Goal: Navigation & Orientation: Find specific page/section

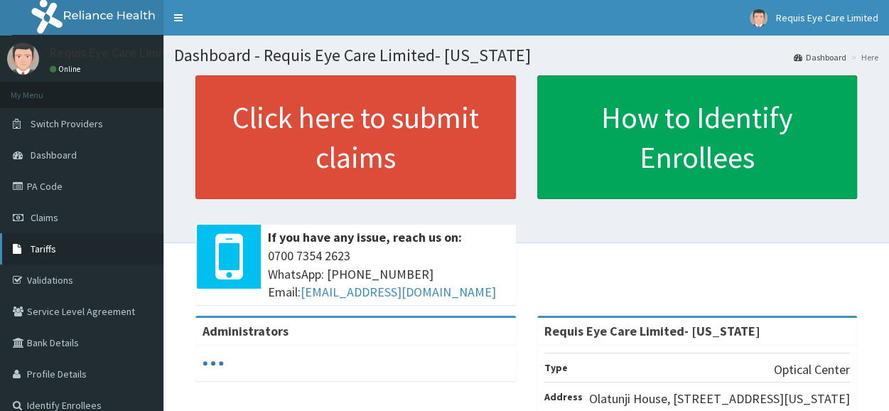
click at [50, 247] on span "Tariffs" at bounding box center [44, 248] width 26 height 13
